Goal: Find contact information: Find contact information

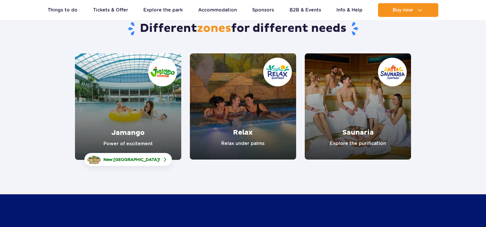
scroll to position [86, 0]
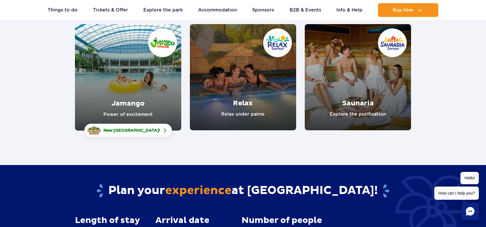
click at [136, 76] on link "Jamango" at bounding box center [128, 77] width 106 height 107
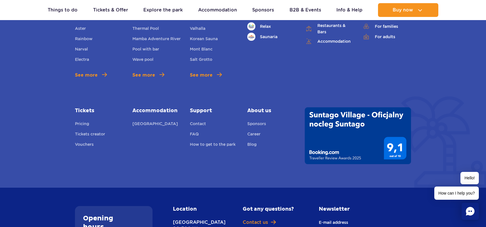
scroll to position [1523, 0]
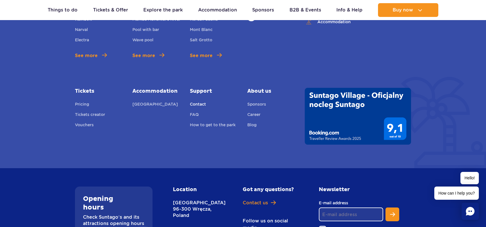
click at [200, 101] on link "Contact" at bounding box center [198, 105] width 16 height 8
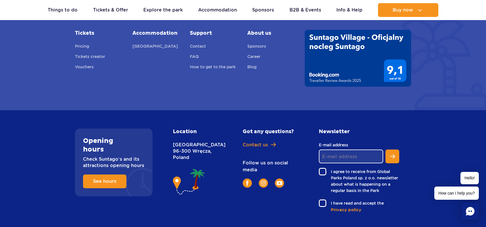
scroll to position [374, 0]
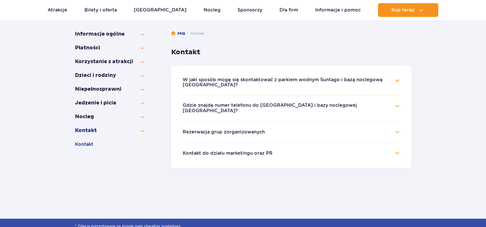
scroll to position [115, 0]
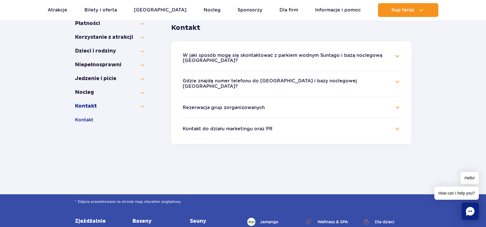
click at [247, 131] on button "Kontakt do działu marketingu oraz PR" at bounding box center [228, 128] width 90 height 5
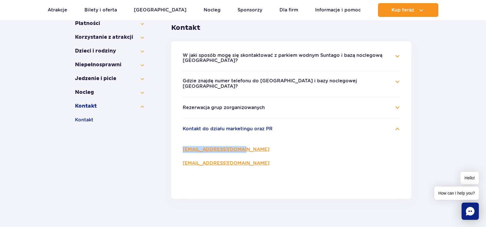
drag, startPoint x: 247, startPoint y: 150, endPoint x: 185, endPoint y: 151, distance: 62.1
click at [185, 151] on p "[EMAIL_ADDRESS][DOMAIN_NAME]" at bounding box center [291, 149] width 217 height 7
copy link "[EMAIL_ADDRESS][DOMAIN_NAME]"
